Goal: Participate in discussion: Engage in conversation with other users on a specific topic

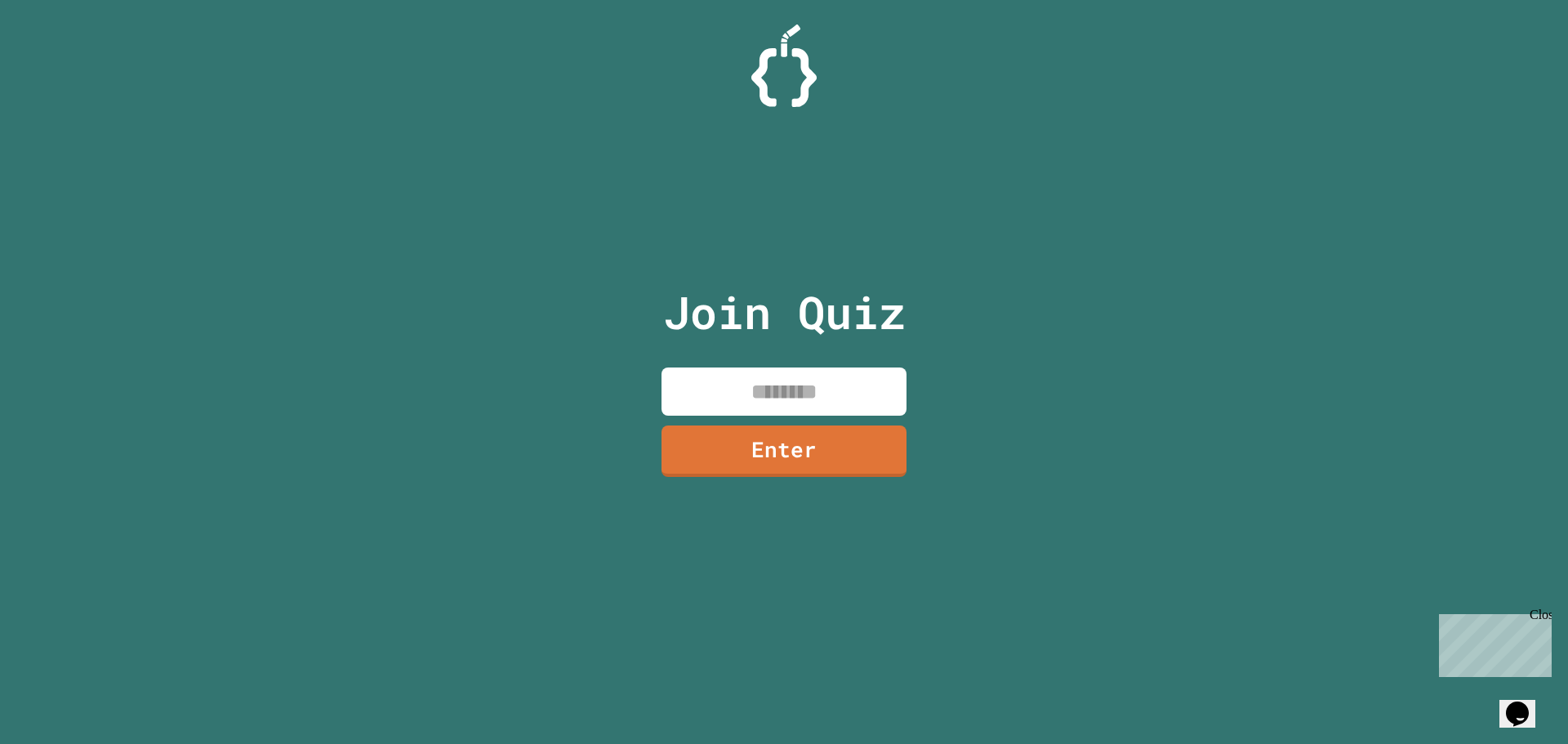
click at [749, 371] on input at bounding box center [784, 391] width 245 height 48
type input "********"
click at [777, 422] on link "Enter" at bounding box center [784, 449] width 233 height 53
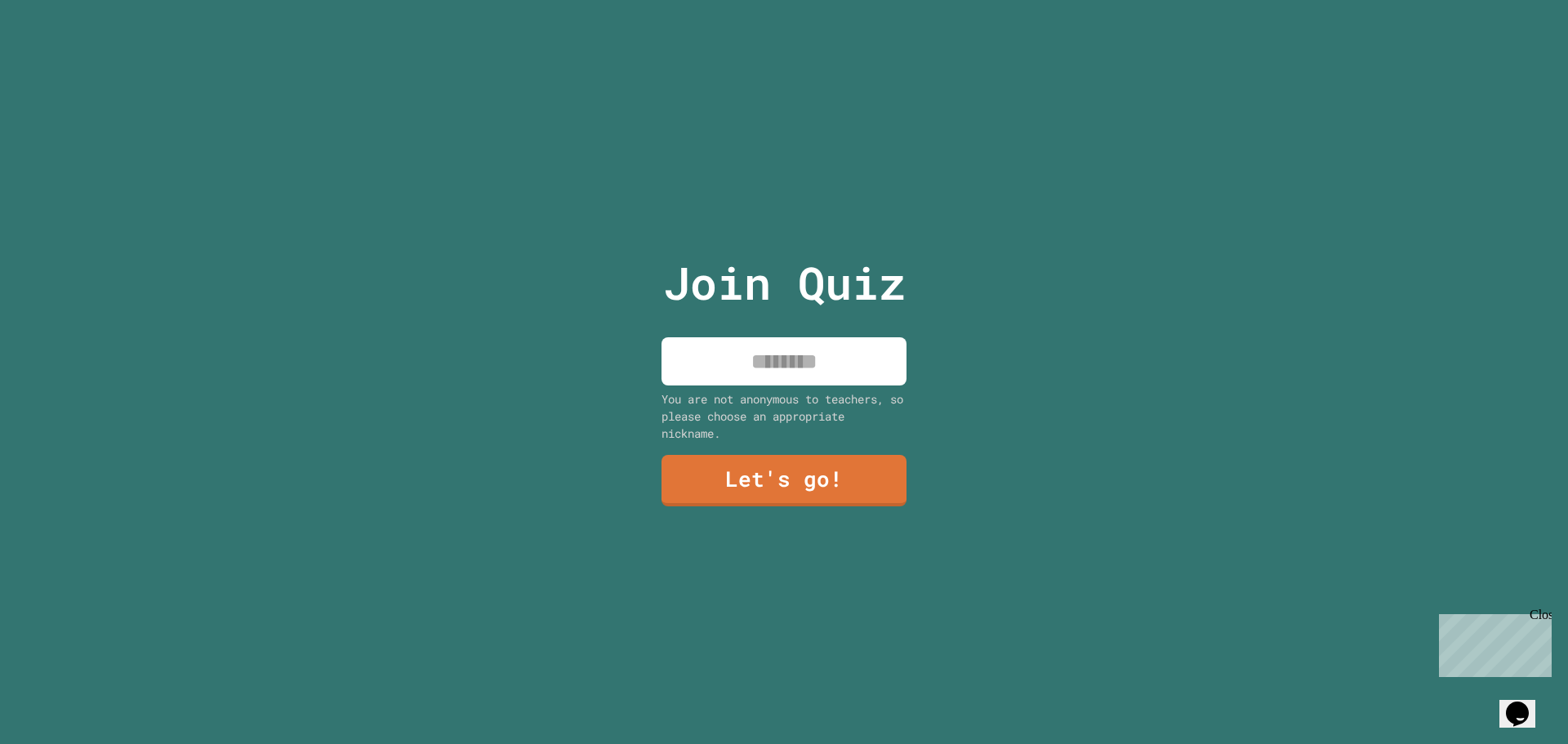
click at [803, 359] on input at bounding box center [784, 361] width 245 height 48
type input "****"
click at [899, 470] on div "Join Quiz **** You are not anonymous to teachers, so please choose an appropria…" at bounding box center [784, 372] width 275 height 744
click at [887, 478] on link "Let's go!" at bounding box center [784, 478] width 246 height 53
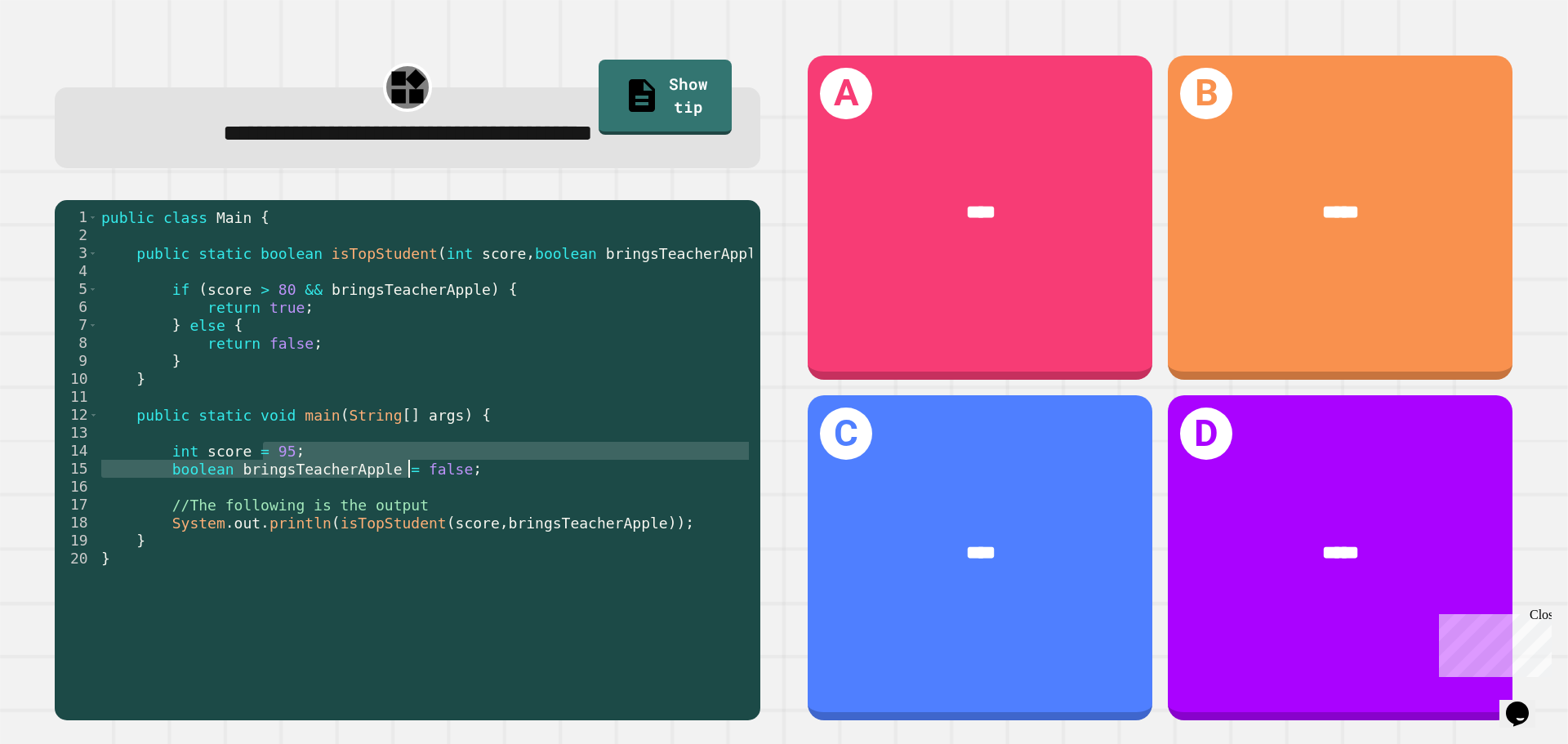
drag, startPoint x: 264, startPoint y: 457, endPoint x: 410, endPoint y: 476, distance: 147.2
click at [410, 476] on div "public class Main { public static boolean isTopStudent ( int score , boolean br…" at bounding box center [425, 459] width 654 height 503
click at [361, 303] on div "public class Main { public static boolean isTopStudent ( int score , boolean br…" at bounding box center [425, 459] width 654 height 503
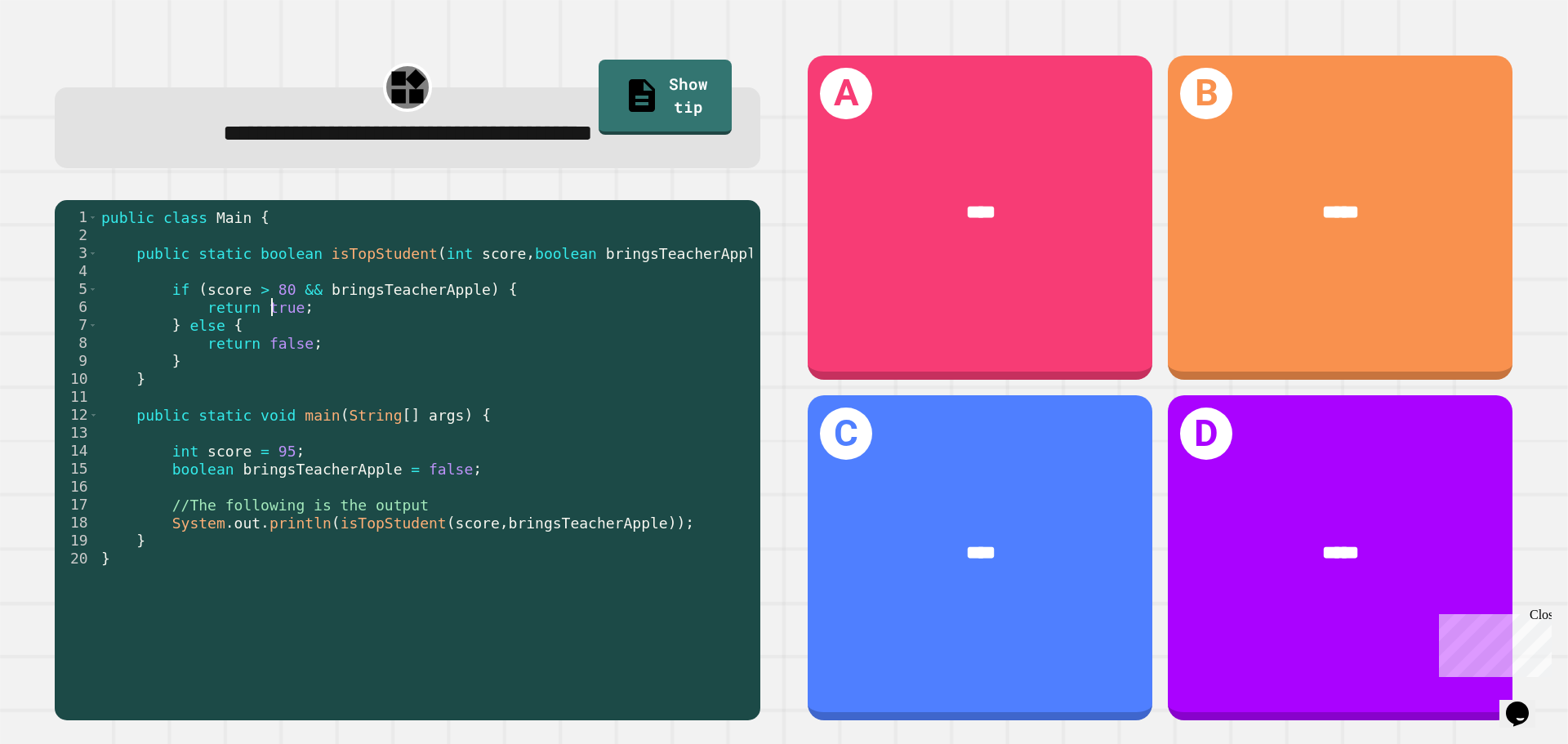
click at [270, 303] on div "public class Main { public static boolean isTopStudent ( int score , boolean br…" at bounding box center [425, 459] width 654 height 503
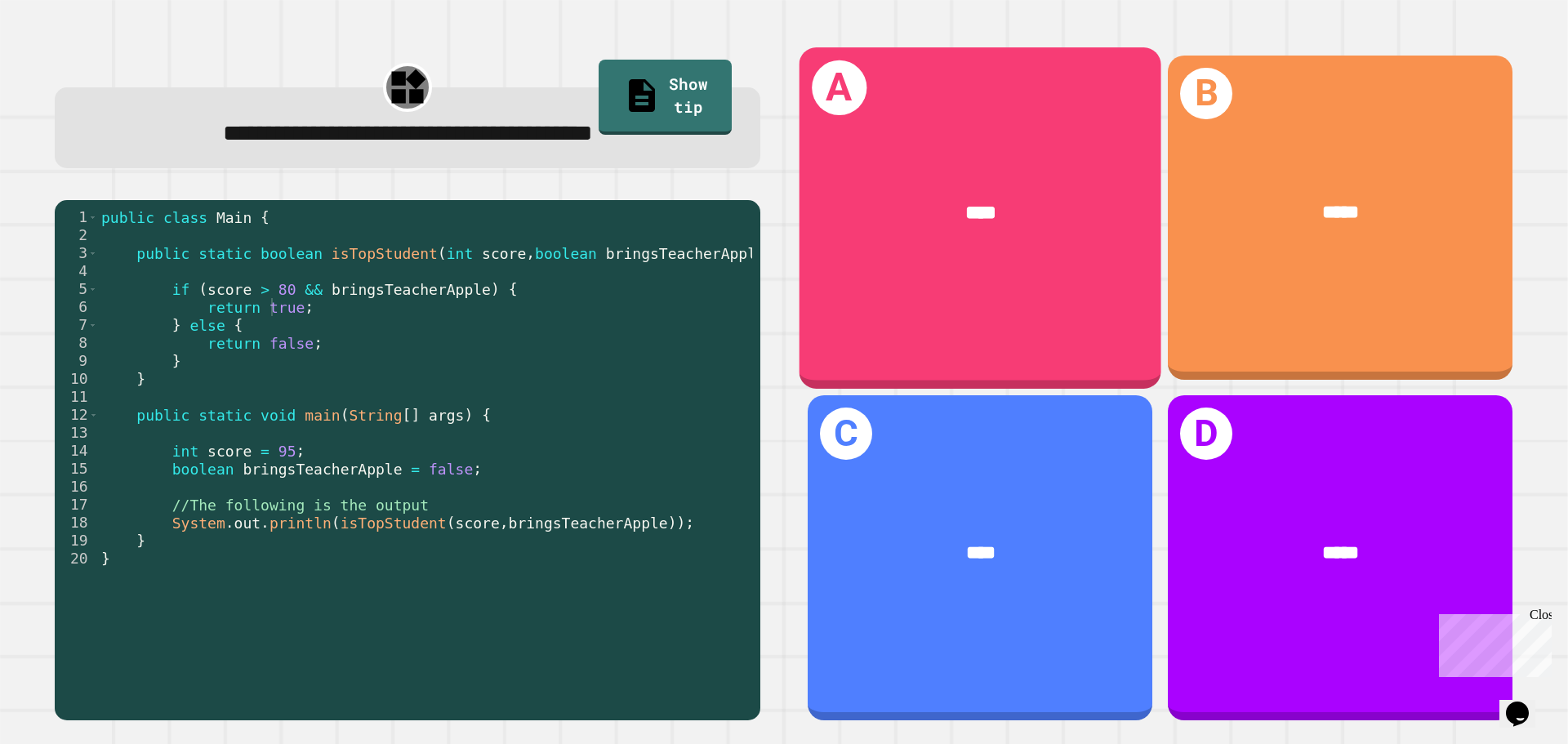
click at [834, 127] on div "A ****" at bounding box center [980, 217] width 361 height 341
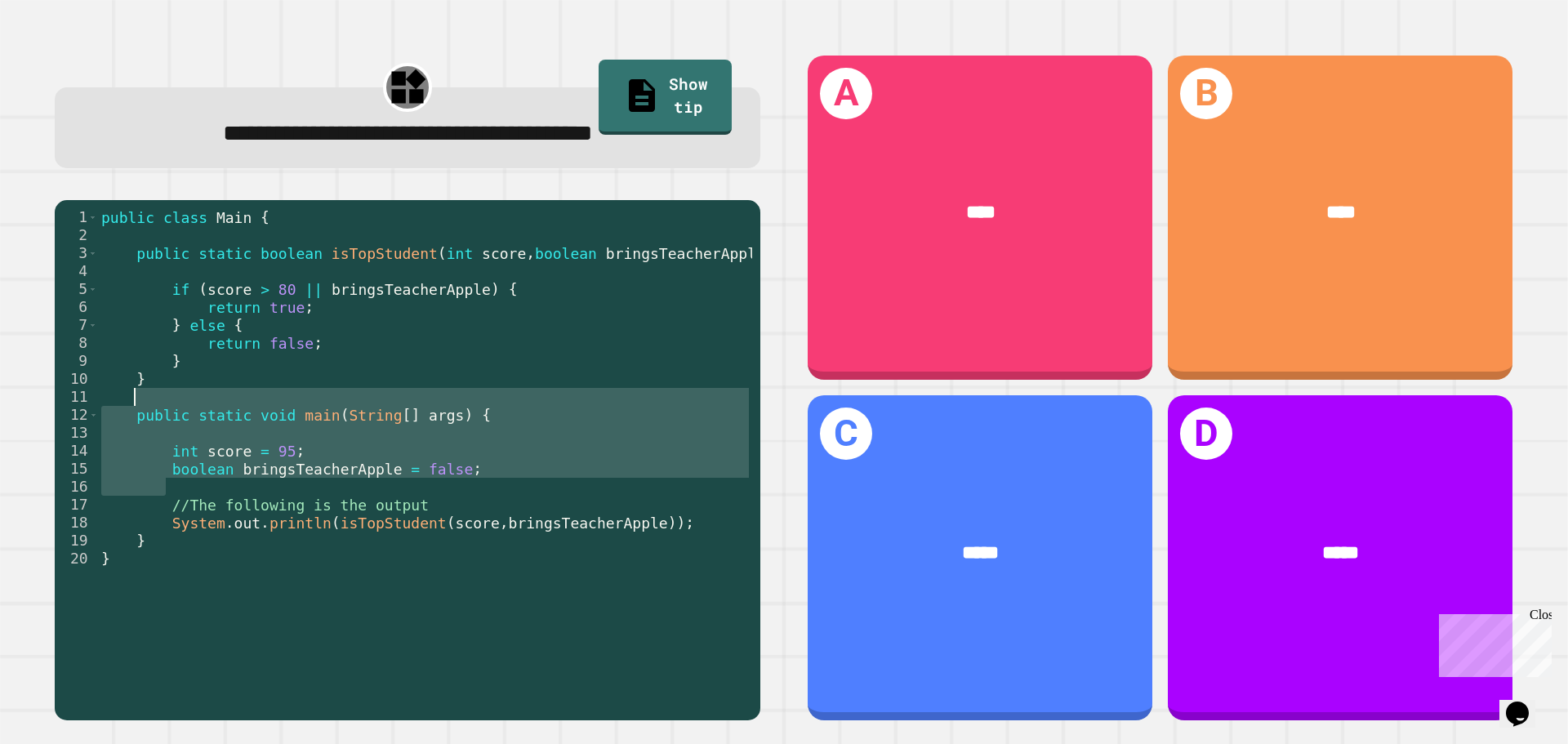
drag, startPoint x: 476, startPoint y: 480, endPoint x: 210, endPoint y: 398, distance: 278.4
click at [210, 398] on div "public class Main { public static boolean isTopStudent ( int score , boolean br…" at bounding box center [425, 459] width 654 height 503
click at [210, 459] on div "public class Main { public static boolean isTopStudent ( int score , boolean br…" at bounding box center [425, 448] width 654 height 479
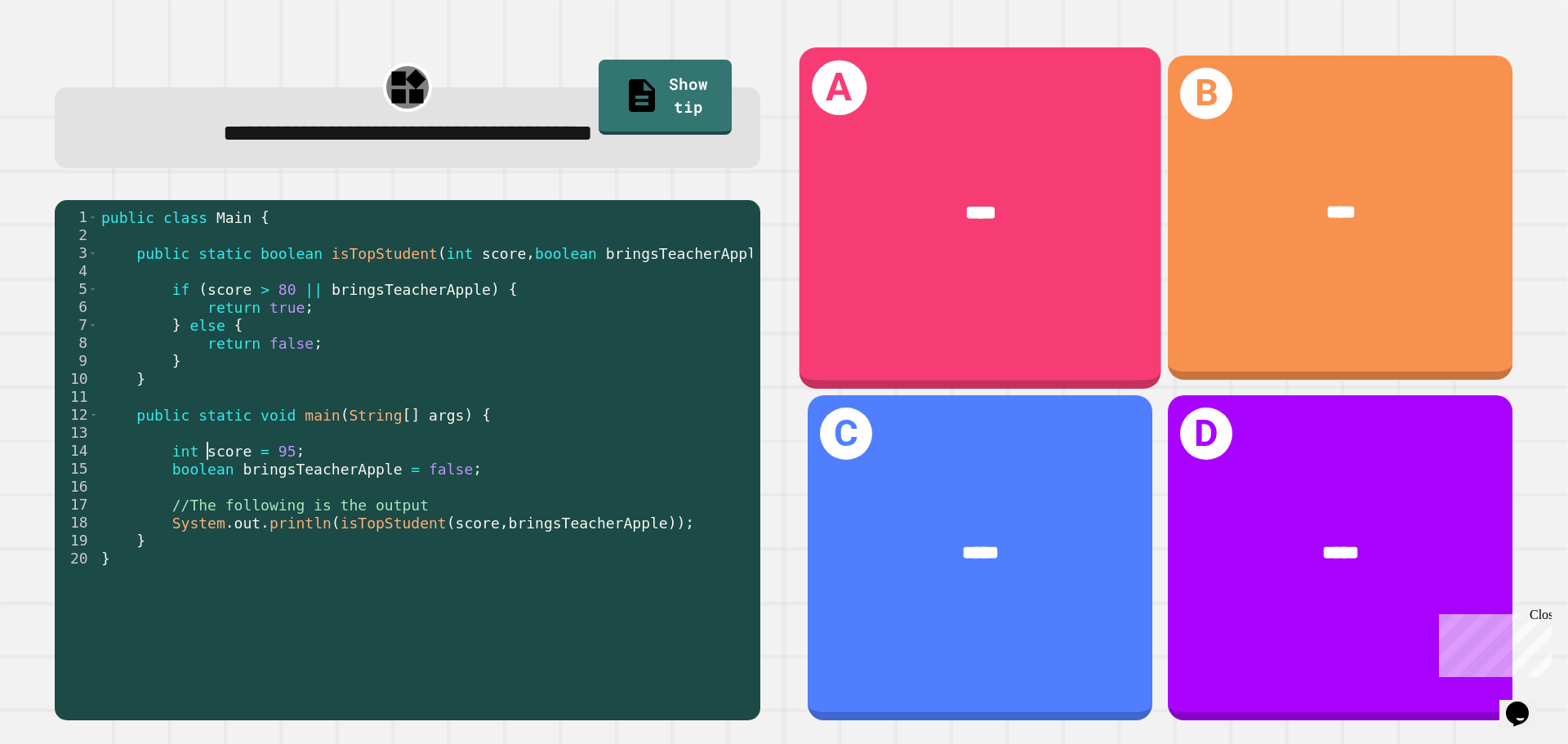
click at [941, 310] on div "A ****" at bounding box center [980, 217] width 361 height 341
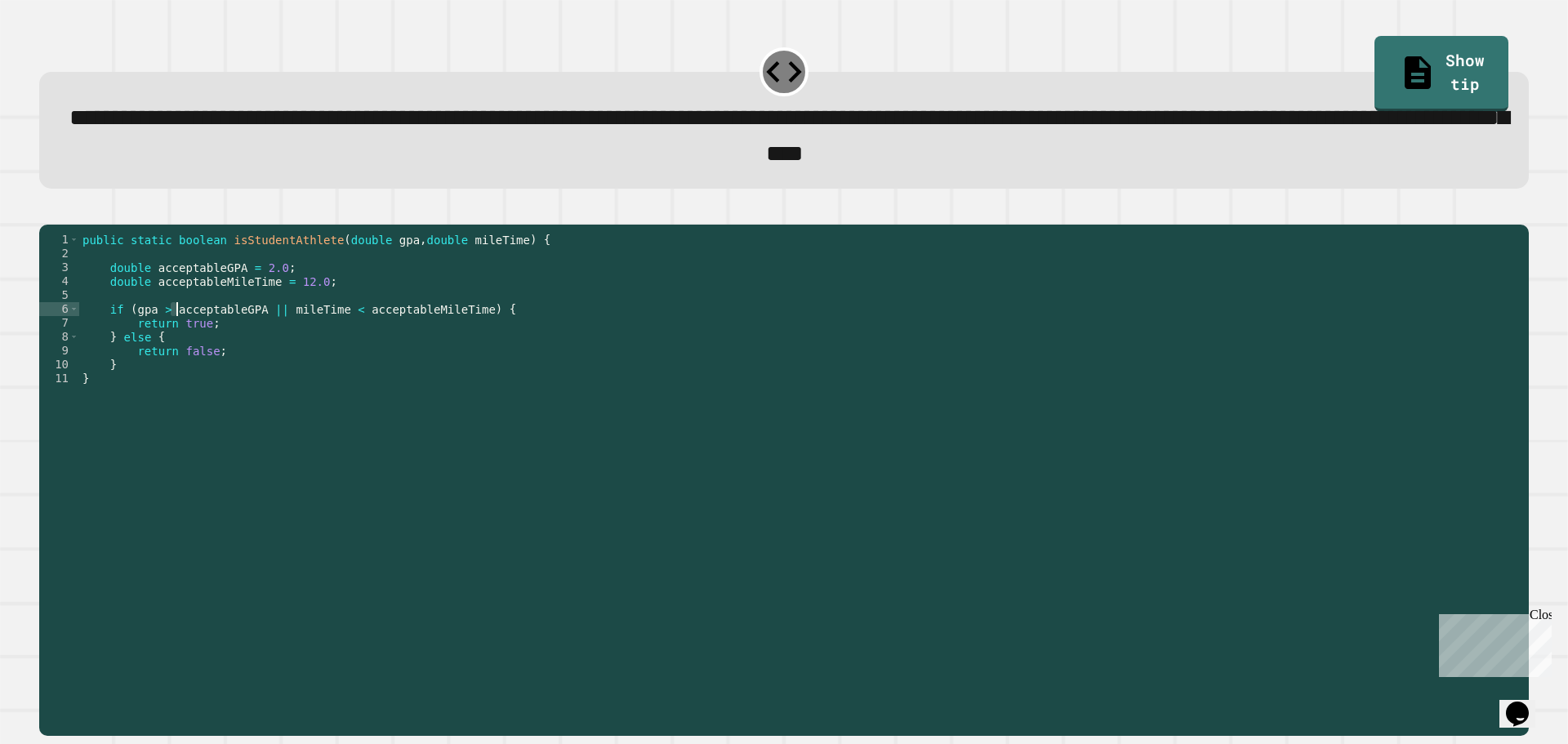
drag, startPoint x: 172, startPoint y: 336, endPoint x: 193, endPoint y: 341, distance: 21.6
click at [191, 341] on div "public static boolean isStudentAthlete ( double gpa , double mileTime ) { doubl…" at bounding box center [799, 462] width 1441 height 459
click at [193, 341] on div "public static boolean isStudentAthlete ( double gpa , double mileTime ) { doubl…" at bounding box center [799, 462] width 1441 height 459
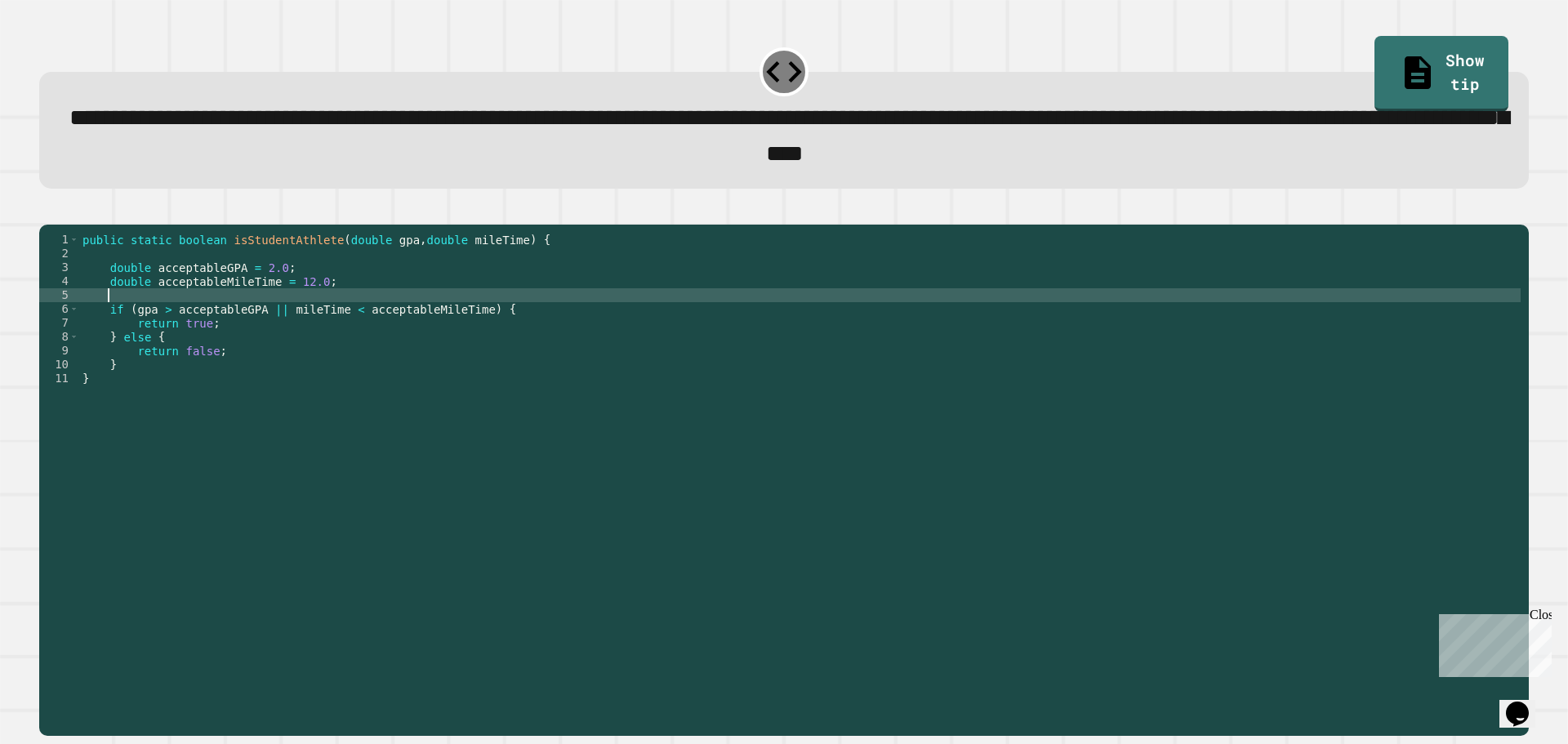
click at [480, 326] on div "public static boolean isStudentAthlete ( double gpa , double mileTime ) { doubl…" at bounding box center [799, 462] width 1441 height 459
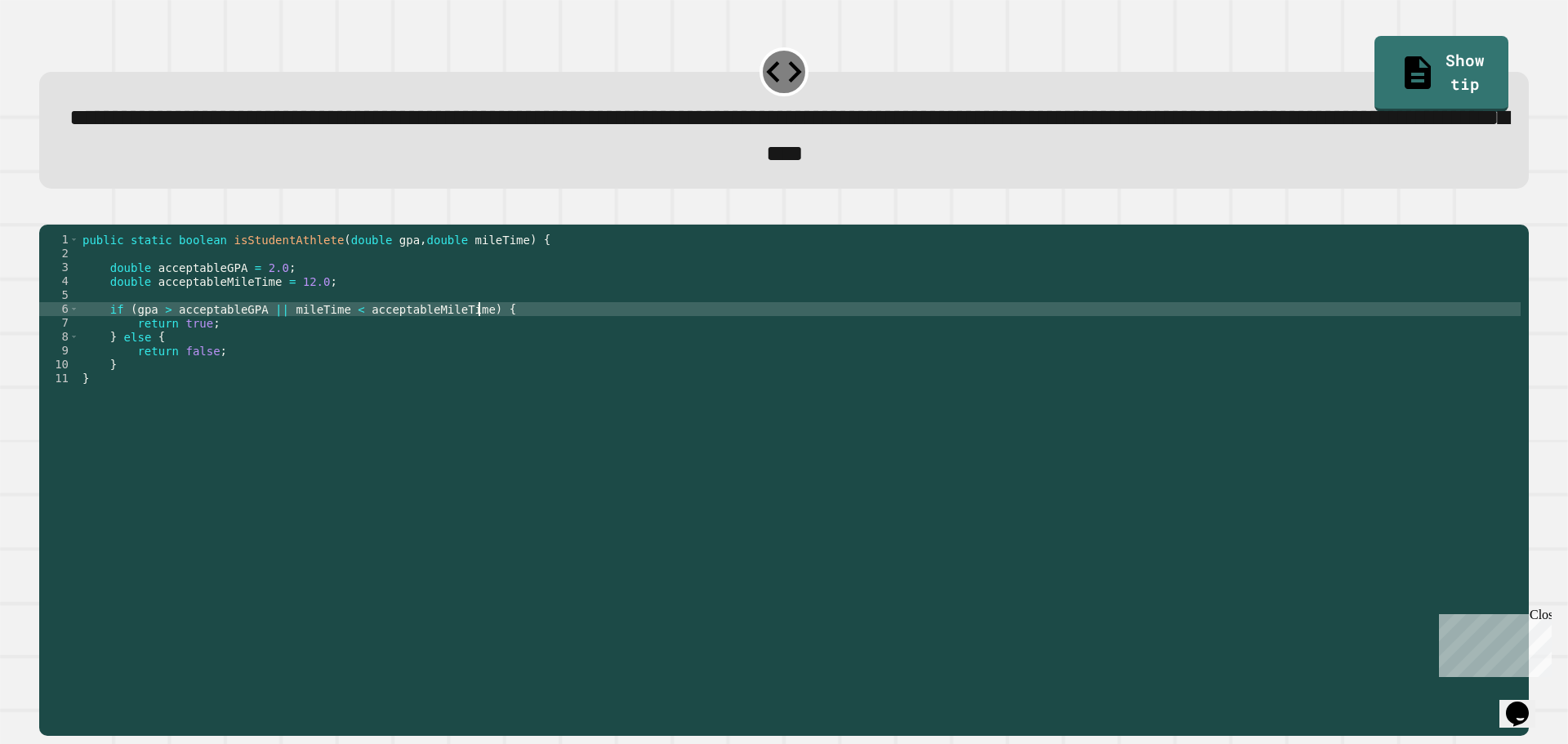
click at [481, 333] on div "public static boolean isStudentAthlete ( double gpa , double mileTime ) { doubl…" at bounding box center [799, 462] width 1441 height 459
click at [63, 227] on icon "button" at bounding box center [58, 220] width 9 height 12
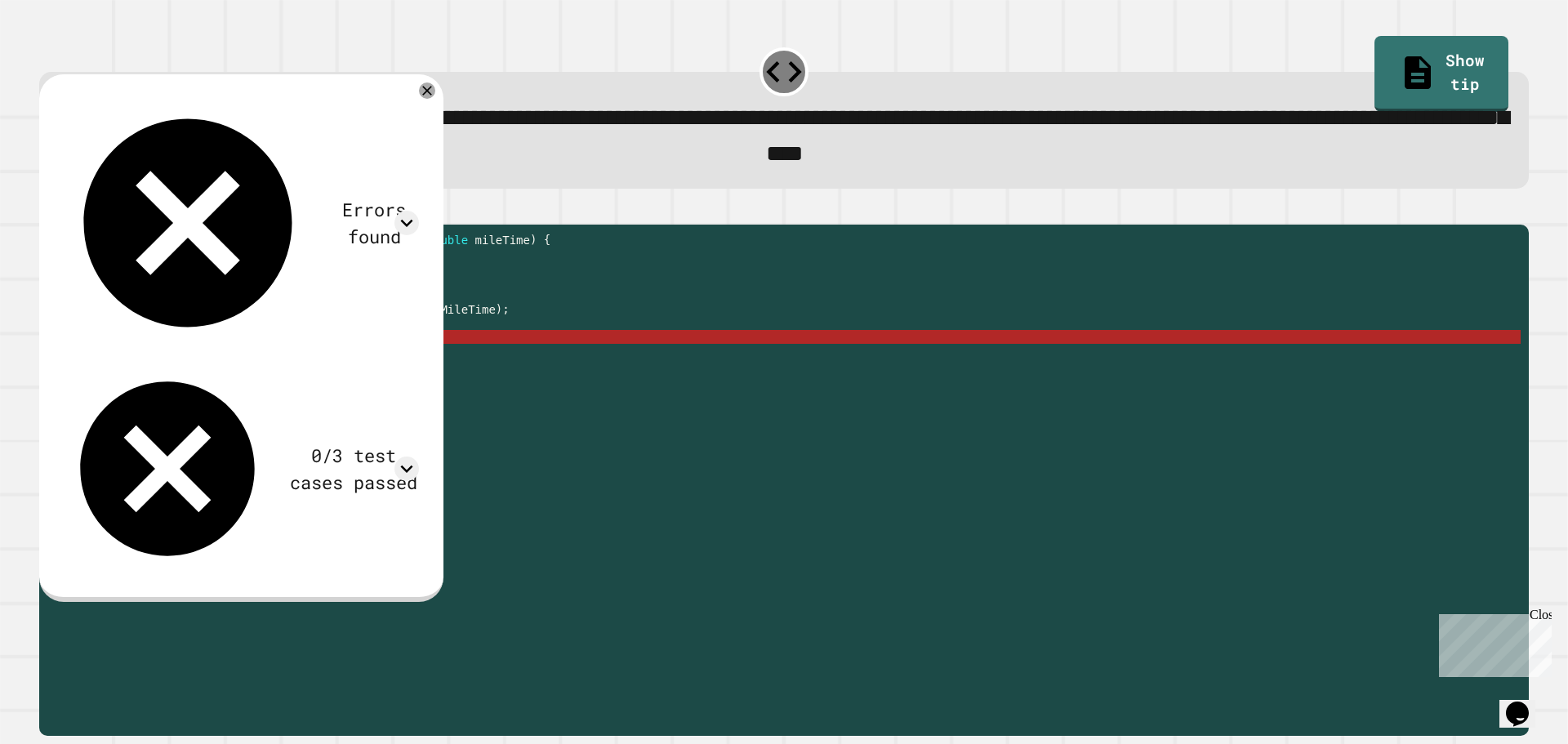
scroll to position [0, 5]
click at [168, 356] on div "public static boolean isStudentAthlete ( double gpa , double mileTime ) { doubl…" at bounding box center [799, 462] width 1441 height 459
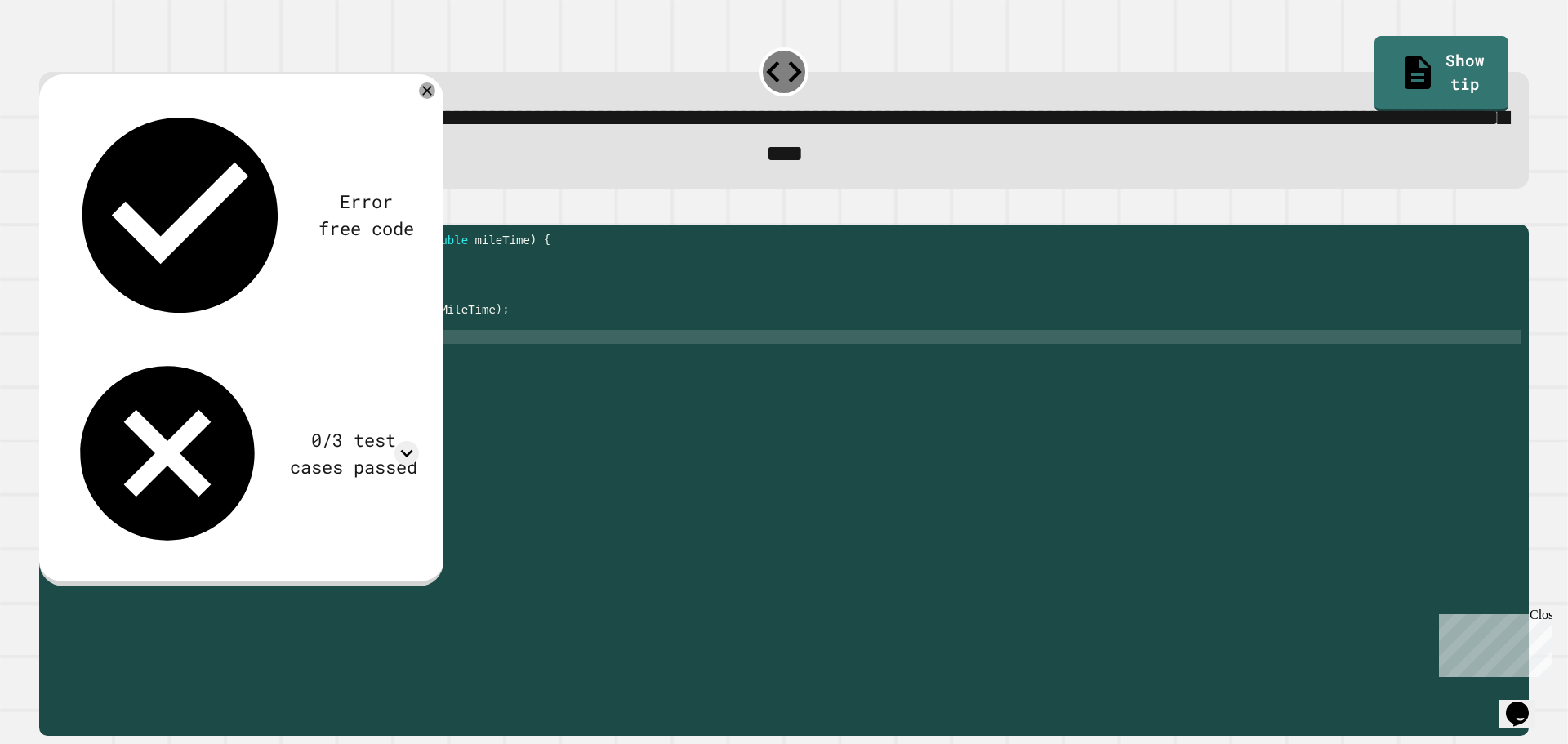
scroll to position [0, 2]
click at [187, 353] on div "public static boolean isStudentAthlete ( double gpa , double mileTime ) { doubl…" at bounding box center [799, 462] width 1441 height 459
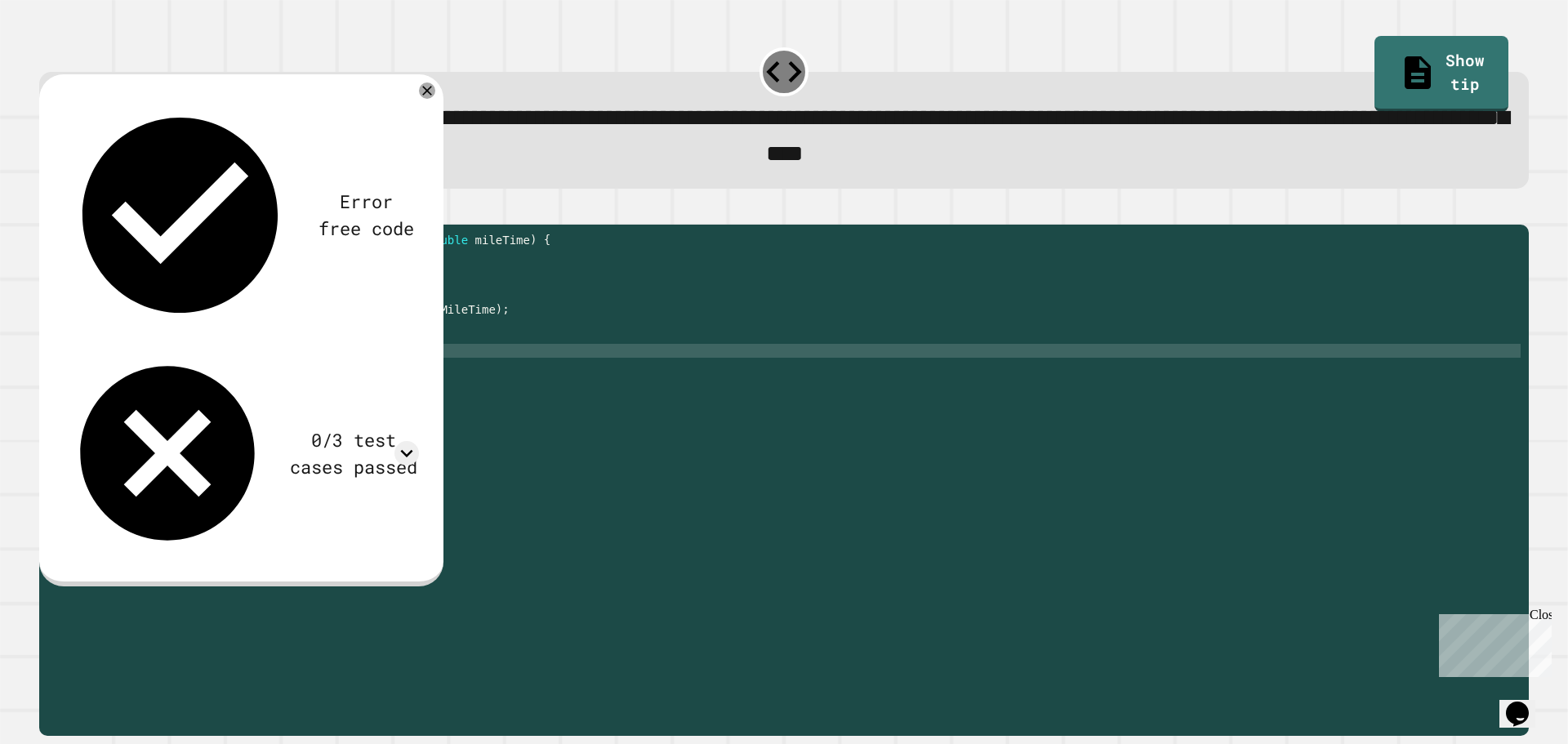
click at [181, 370] on div "public static boolean isStudentAthlete ( double gpa , double mileTime ) { doubl…" at bounding box center [799, 462] width 1441 height 459
click at [181, 365] on div "public static boolean isStudentAthlete ( double gpa , double mileTime ) { doubl…" at bounding box center [799, 462] width 1441 height 459
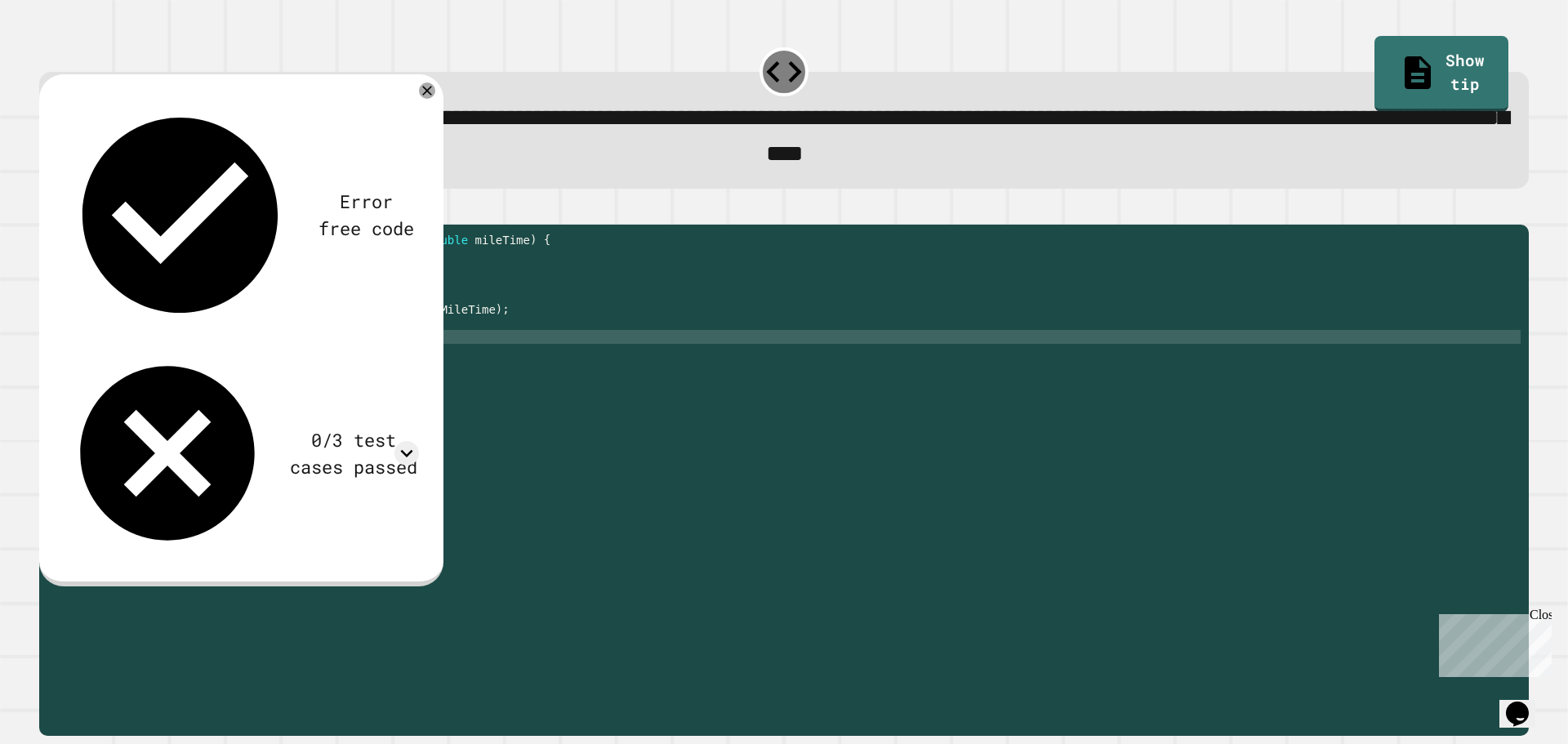
scroll to position [0, 5]
type textarea "******"
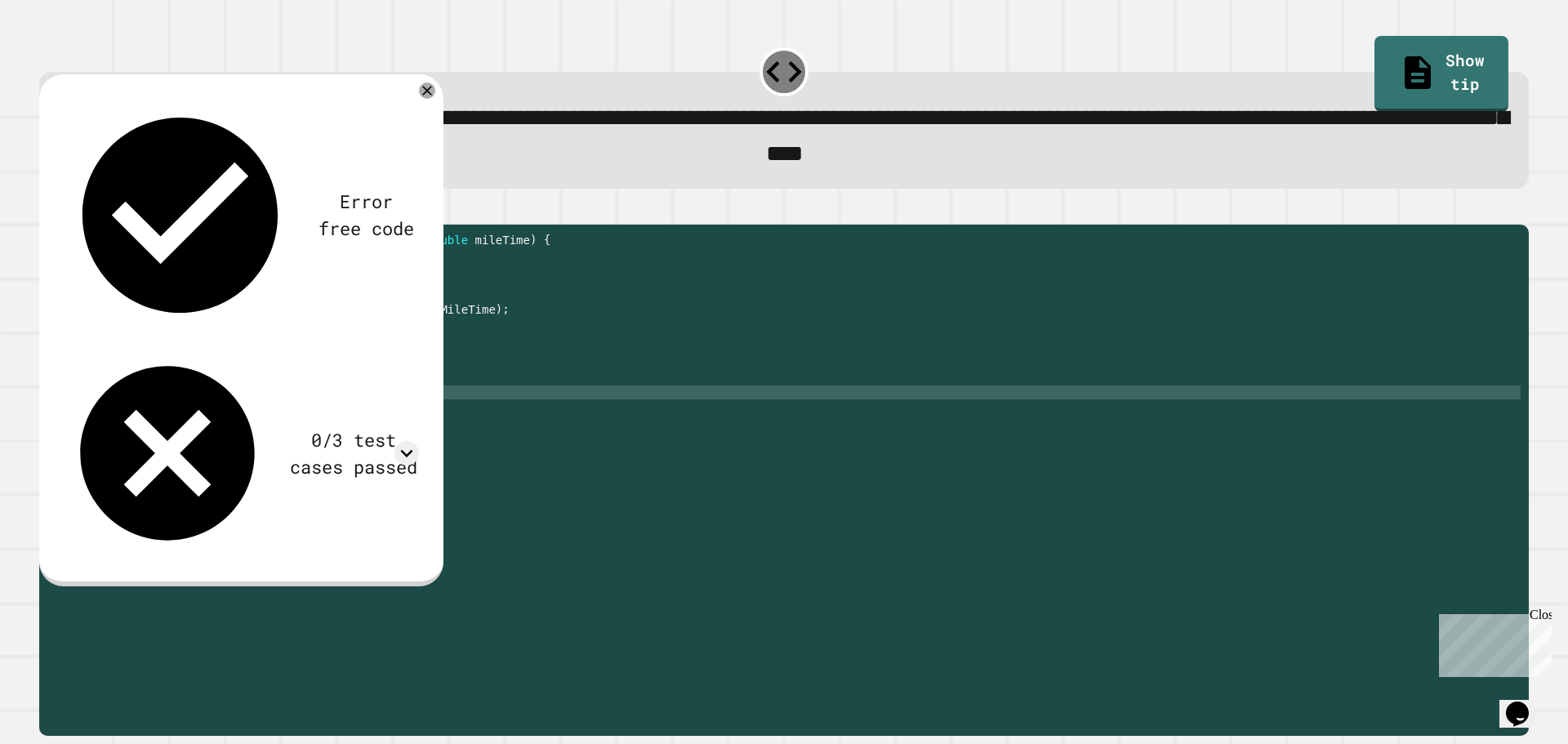
scroll to position [0, 5]
click at [47, 211] on icon "button" at bounding box center [47, 211] width 0 height 0
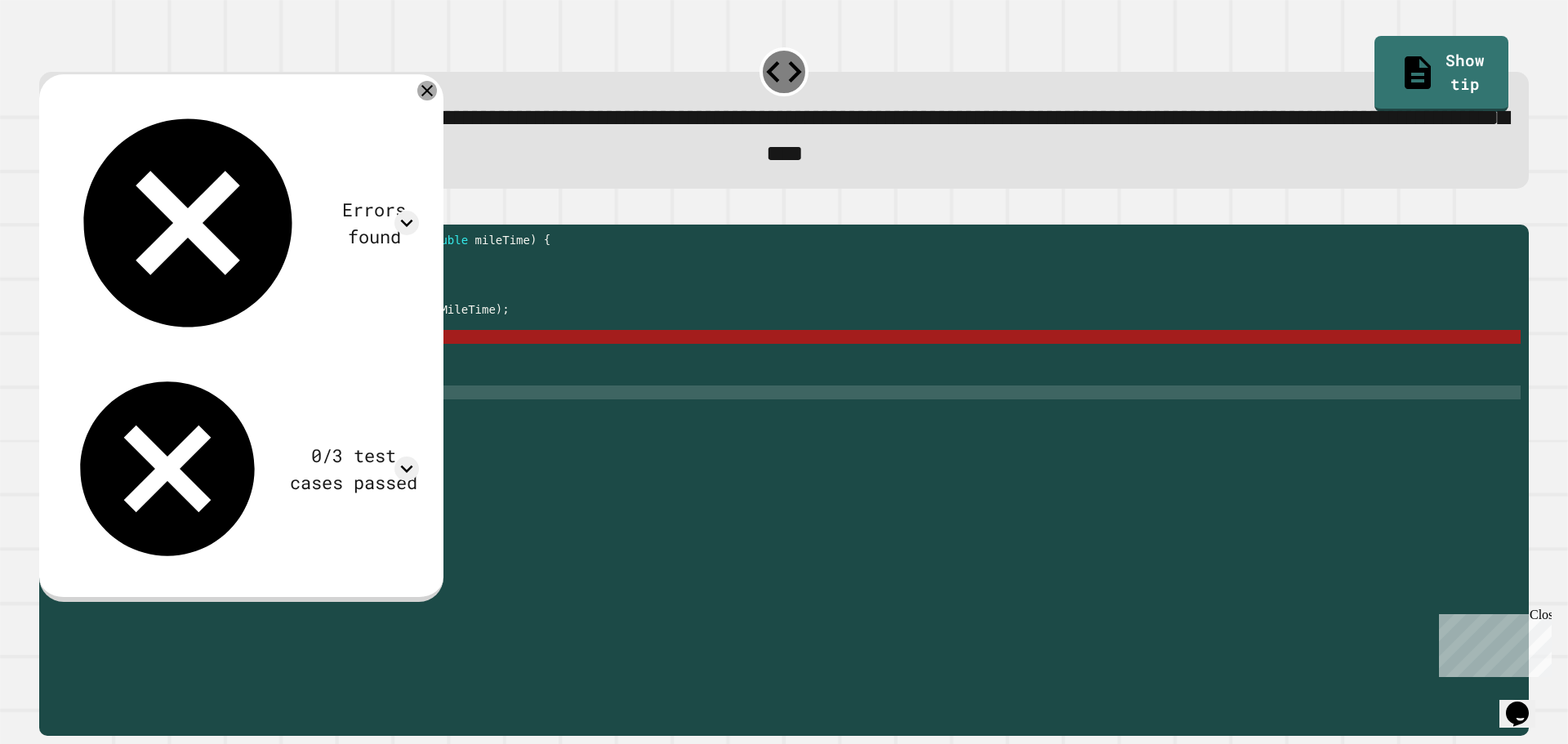
click at [430, 97] on div at bounding box center [428, 91] width 20 height 20
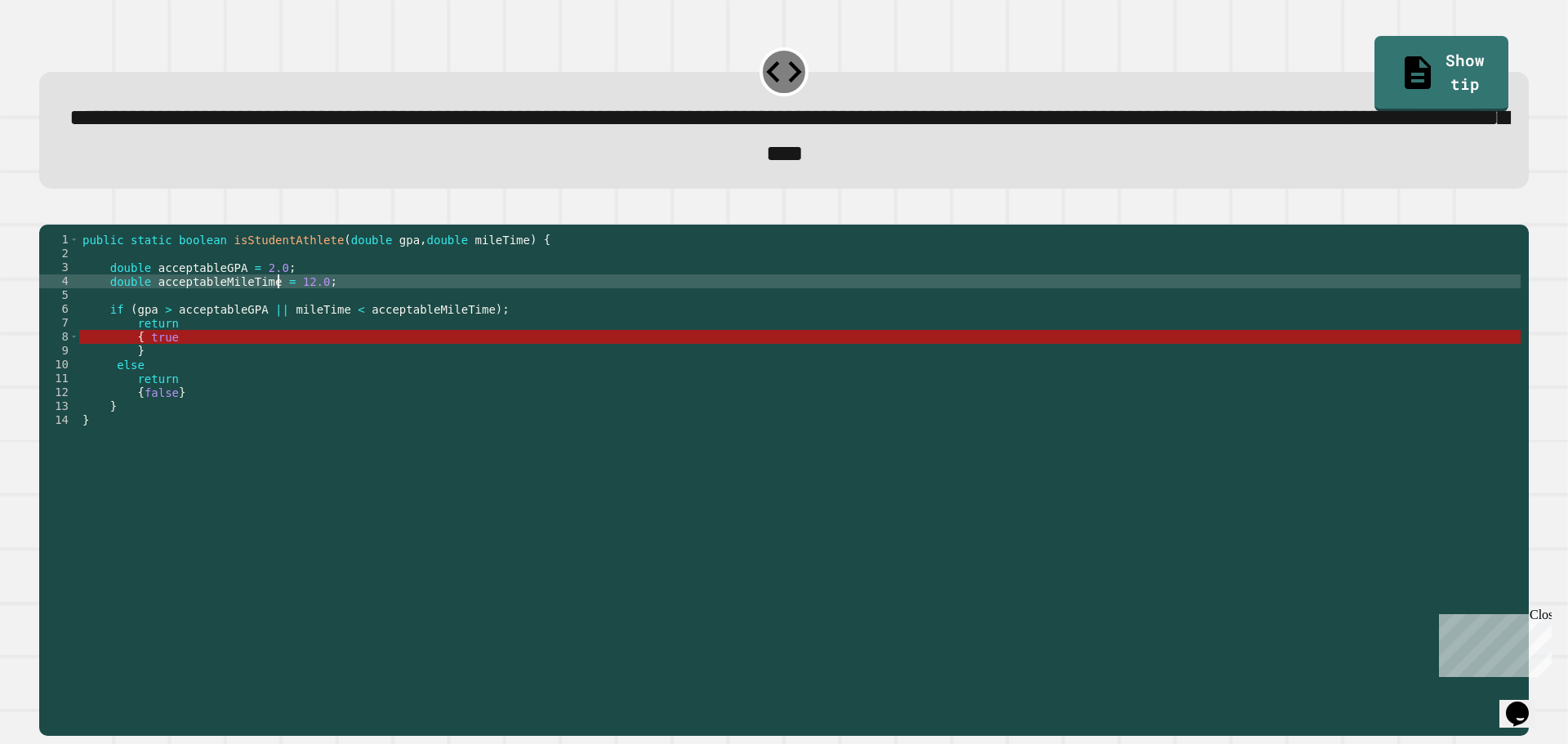
click at [279, 305] on div "public static boolean isStudentAthlete ( double gpa , double mileTime ) { doubl…" at bounding box center [799, 462] width 1441 height 459
click at [344, 339] on div "public static boolean isStudentAthlete ( double gpa , double mileTime ) { doubl…" at bounding box center [799, 462] width 1441 height 459
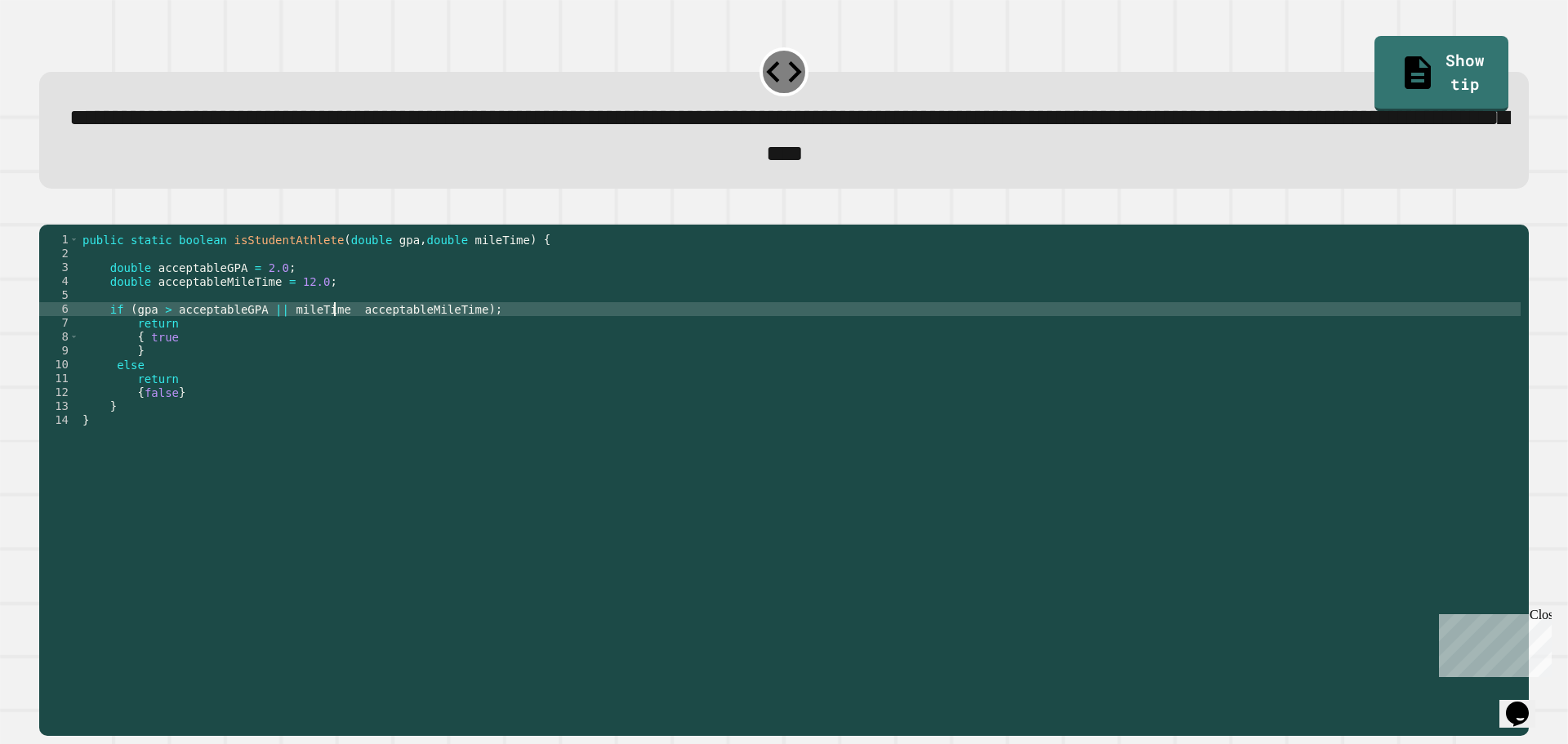
scroll to position [0, 18]
click at [47, 211] on icon "button" at bounding box center [47, 211] width 0 height 0
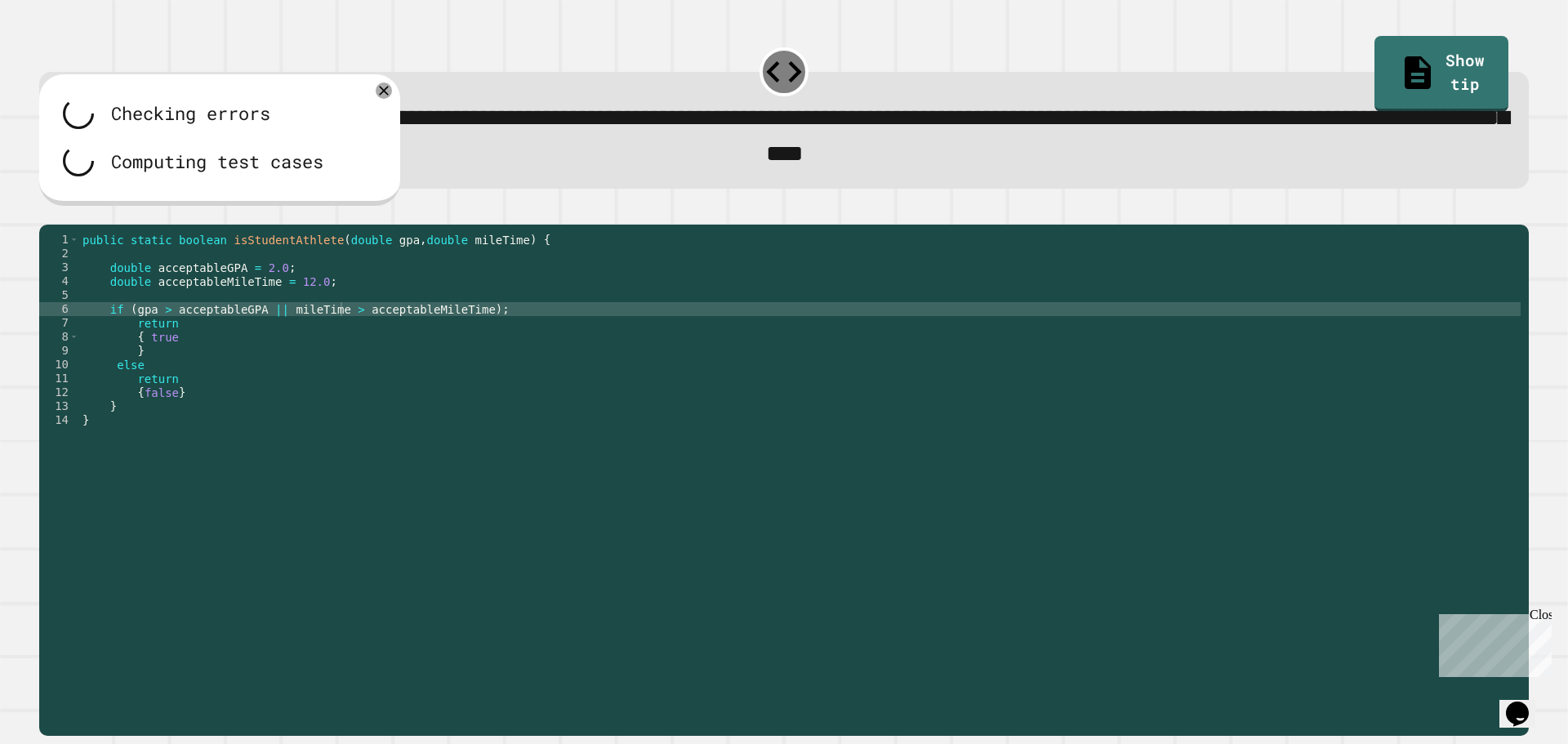
click at [267, 338] on div "public static boolean isStudentAthlete ( double gpa , double mileTime ) { doubl…" at bounding box center [799, 462] width 1441 height 459
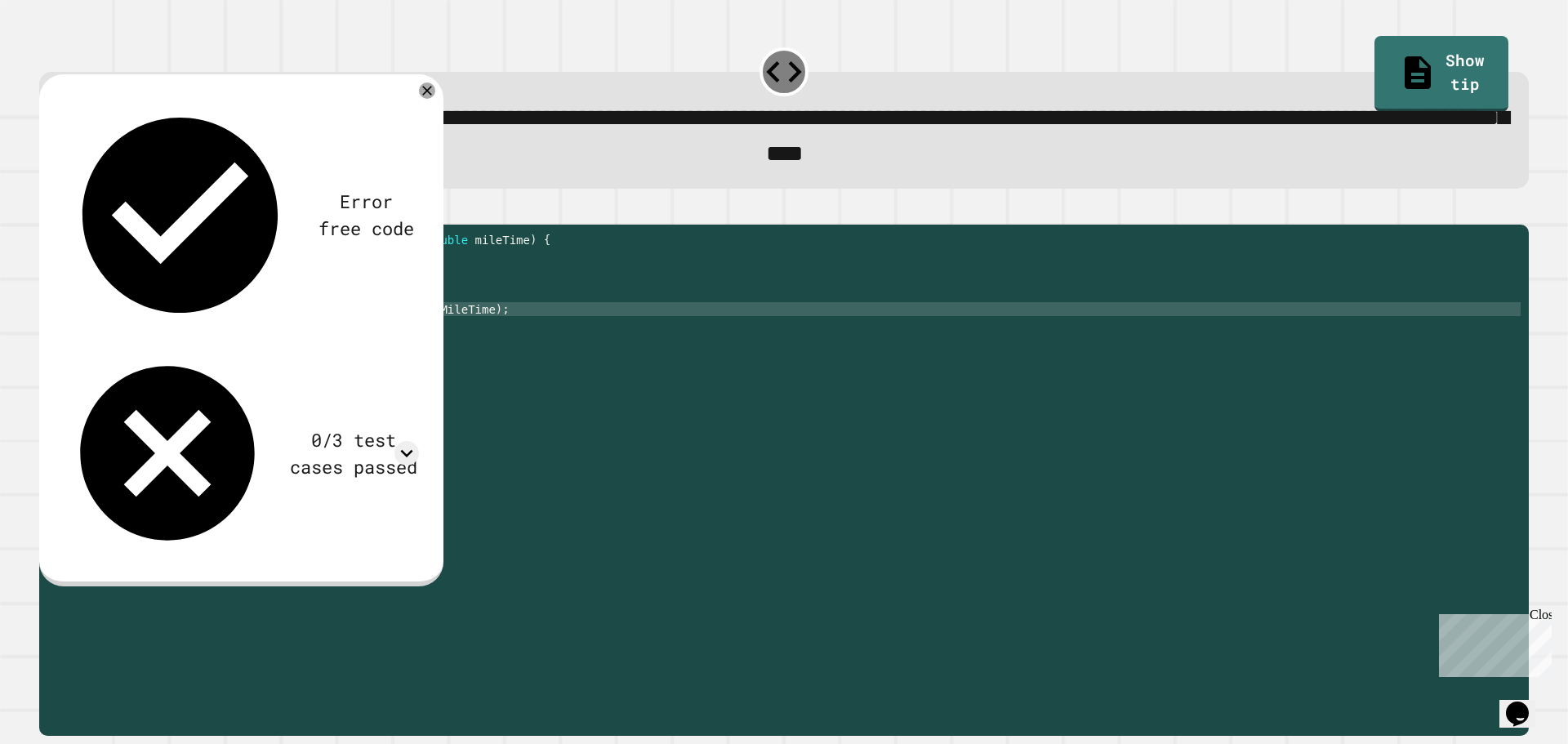
scroll to position [0, 13]
click at [442, 103] on div "Error free code /Main.java:8: error: illegal start of expression { true ^ /Main…" at bounding box center [241, 331] width 404 height 513
click at [436, 96] on icon at bounding box center [428, 90] width 18 height 18
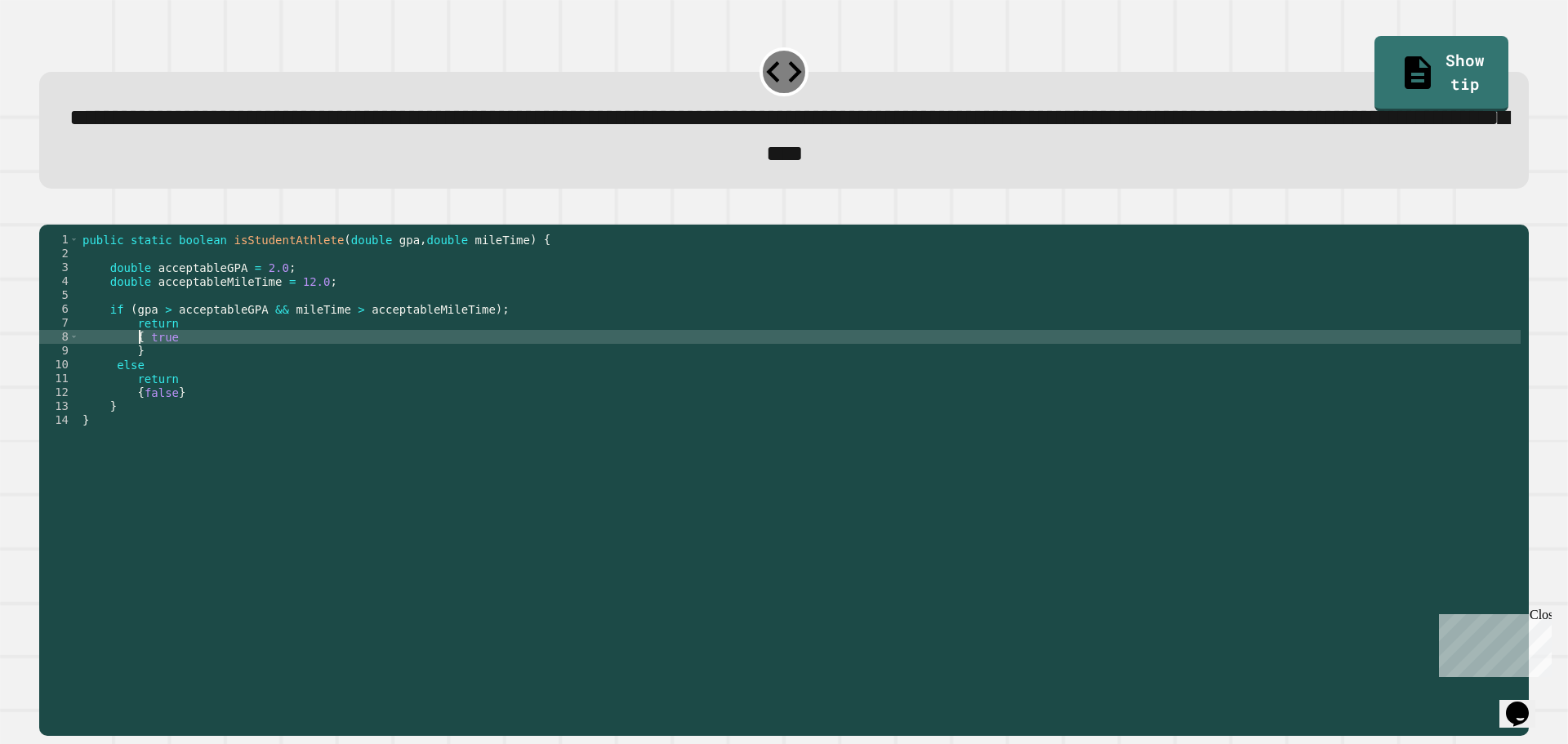
click at [139, 358] on div "public static boolean isStudentAthlete ( double gpa , double mileTime ) { doubl…" at bounding box center [799, 462] width 1441 height 459
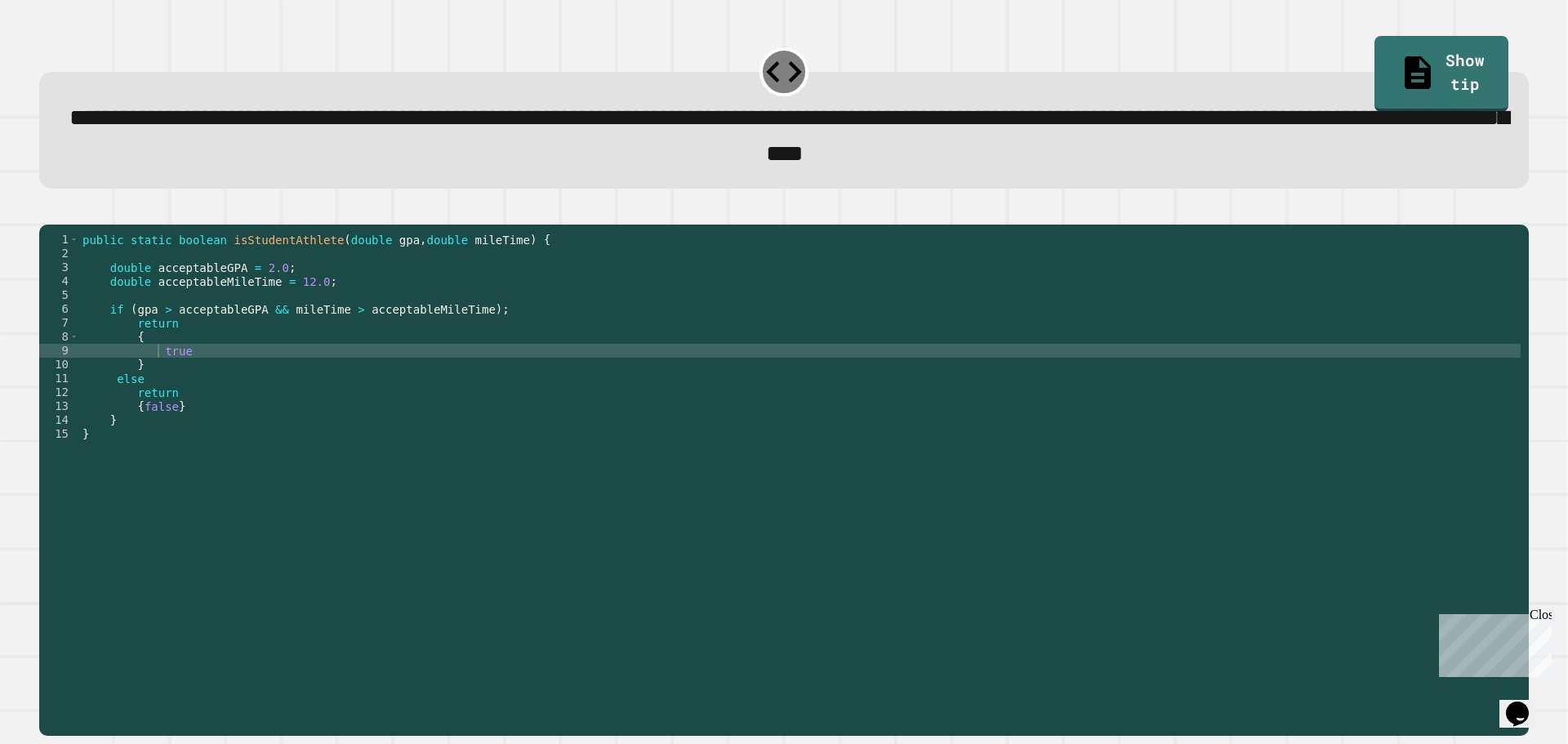
click at [47, 211] on icon "button" at bounding box center [47, 211] width 0 height 0
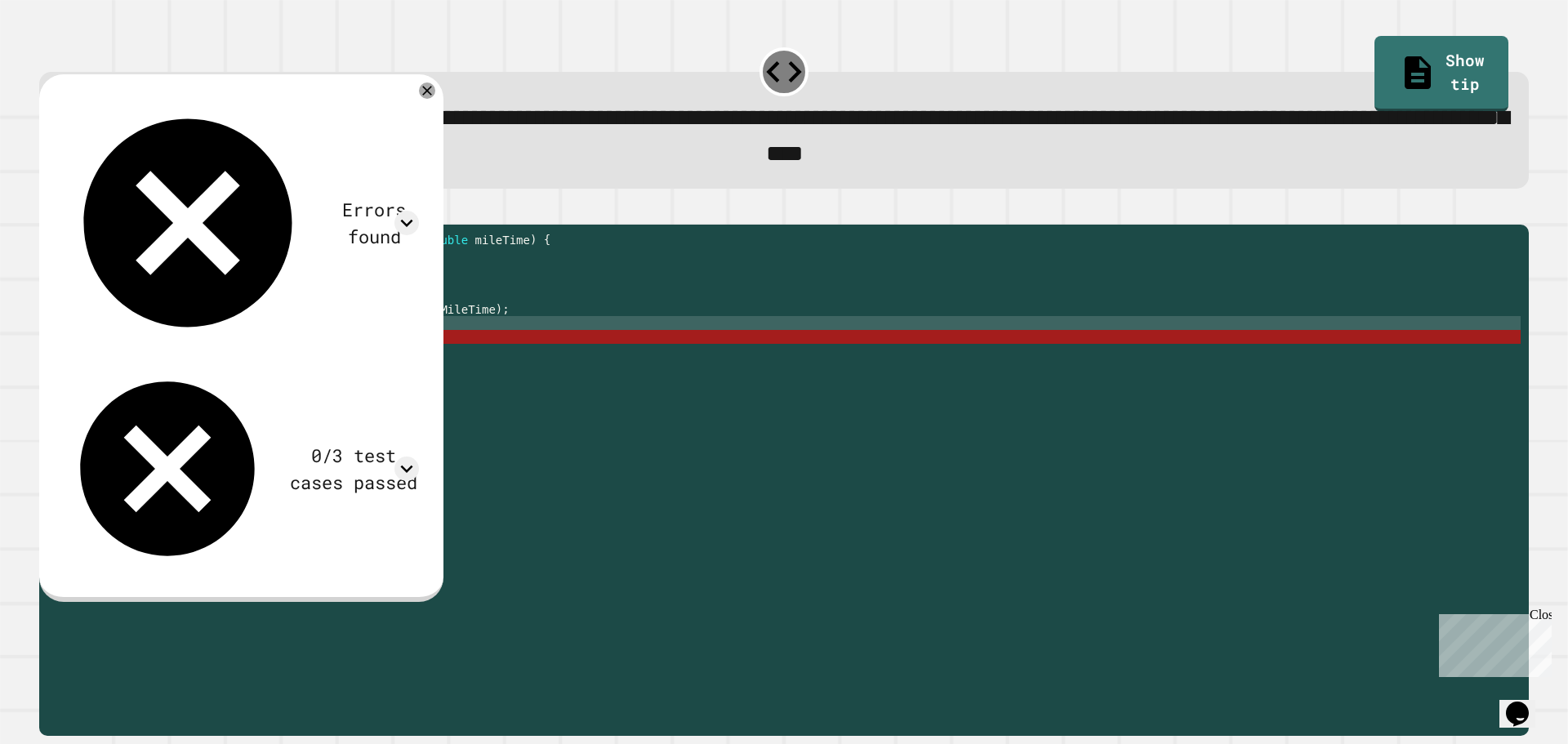
click at [255, 349] on div "public static boolean isStudentAthlete ( double gpa , double mileTime ) { doubl…" at bounding box center [799, 462] width 1441 height 459
click at [213, 360] on div "public static boolean isStudentAthlete ( double gpa , double mileTime ) { doubl…" at bounding box center [799, 462] width 1441 height 459
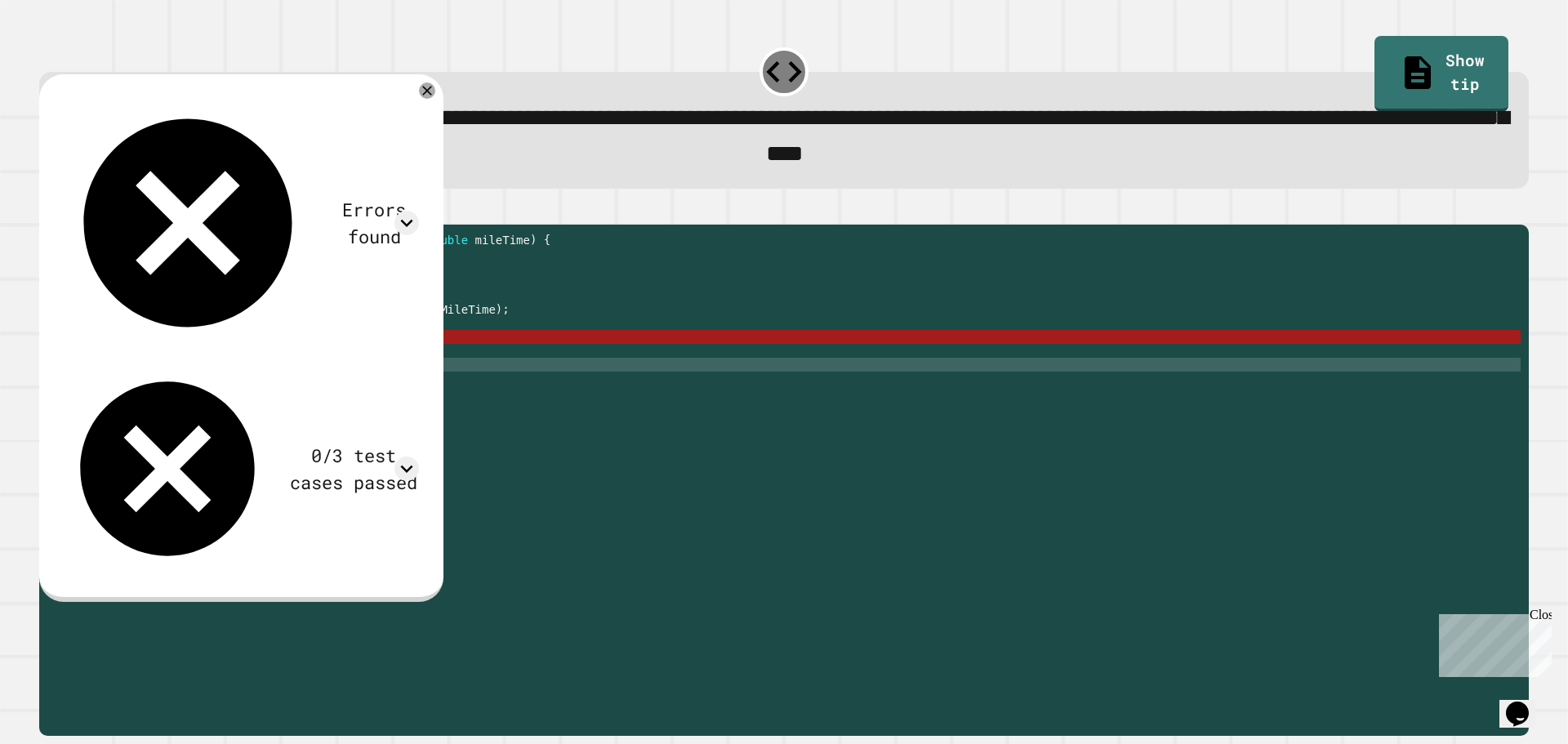
click at [191, 394] on div "public static boolean isStudentAthlete ( double gpa , double mileTime ) { doubl…" at bounding box center [799, 462] width 1441 height 459
type textarea "*"
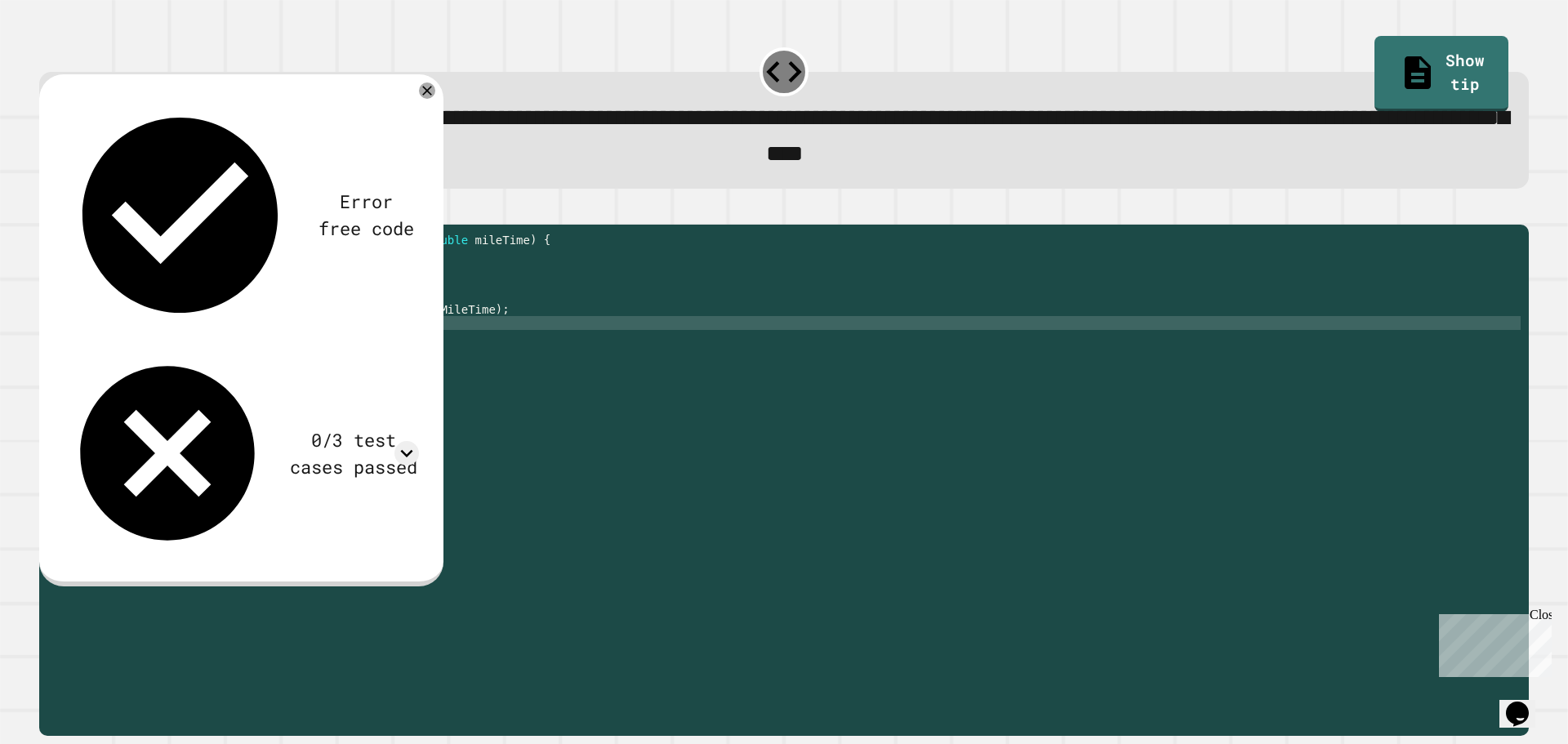
type textarea "*"
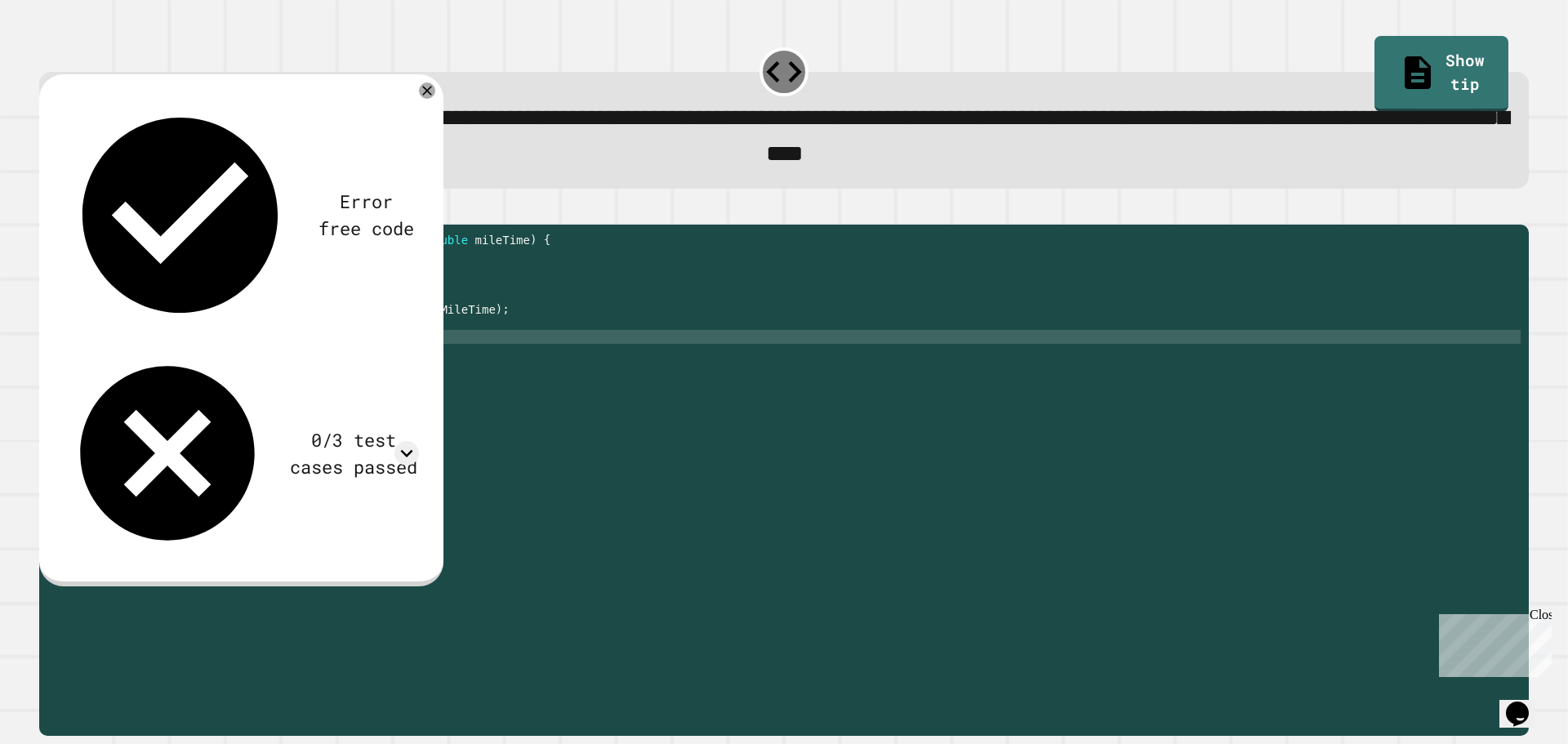
click at [47, 211] on button "button" at bounding box center [47, 211] width 0 height 0
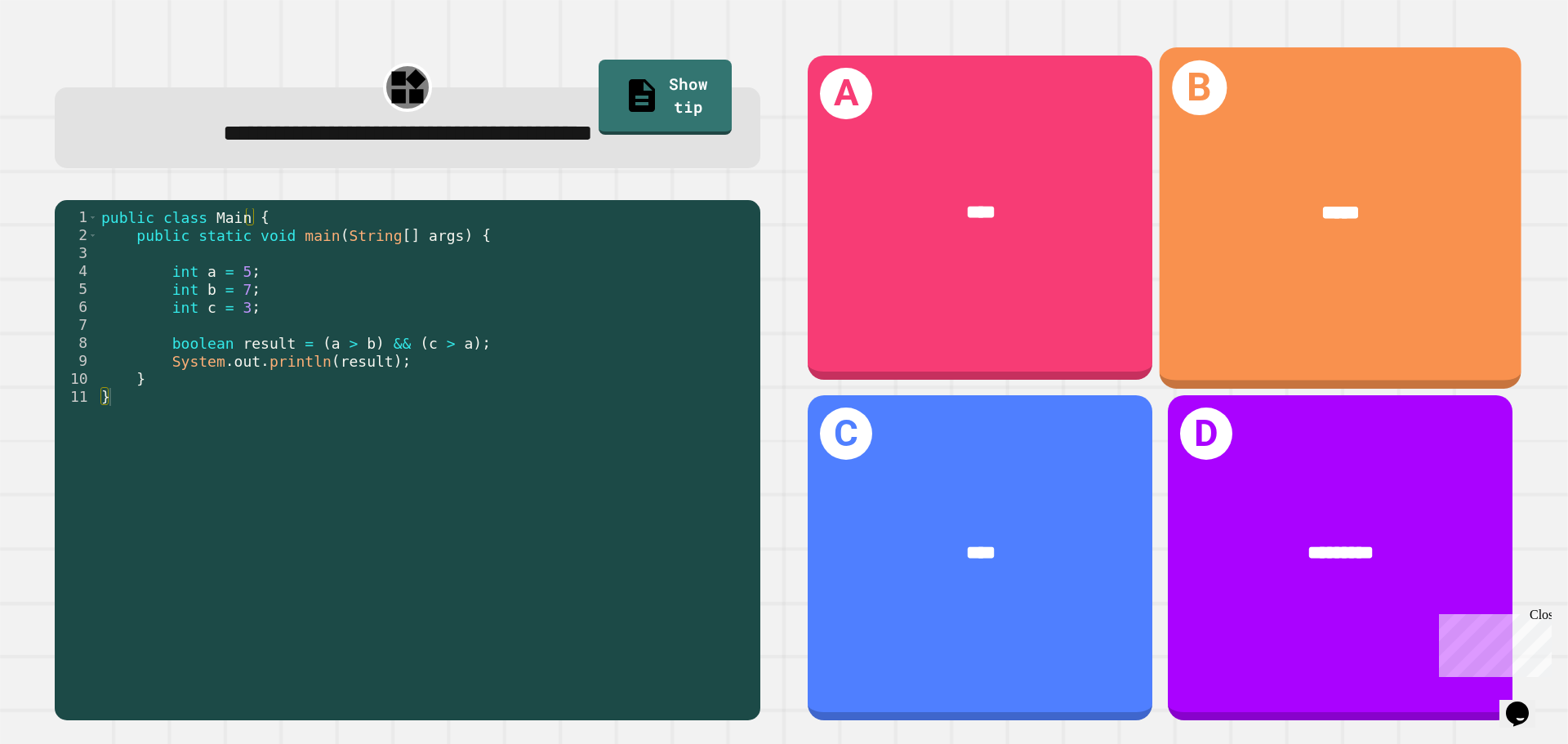
click at [1272, 318] on div "B *****" at bounding box center [1340, 217] width 361 height 341
